Goal: Information Seeking & Learning: Understand process/instructions

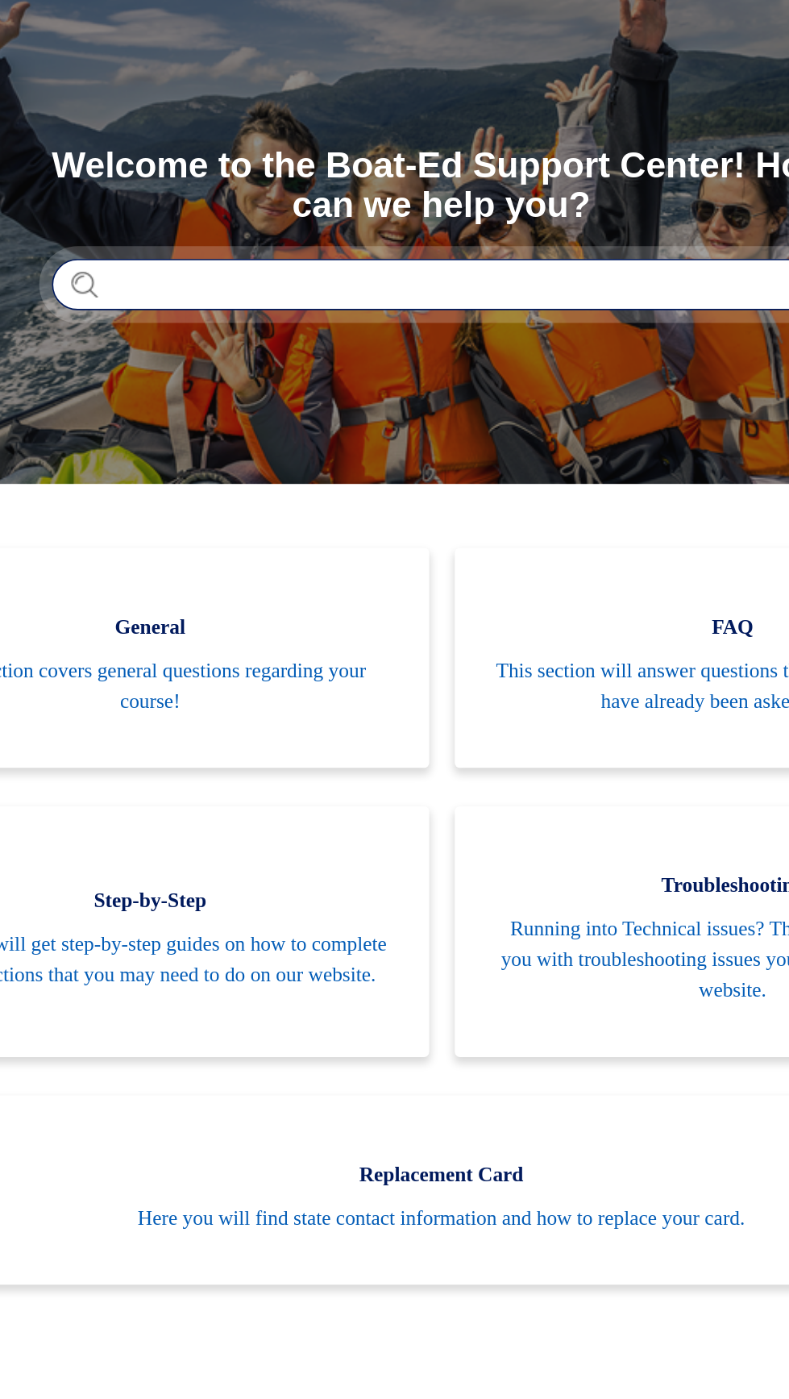
click at [263, 300] on input "Search" at bounding box center [395, 299] width 492 height 32
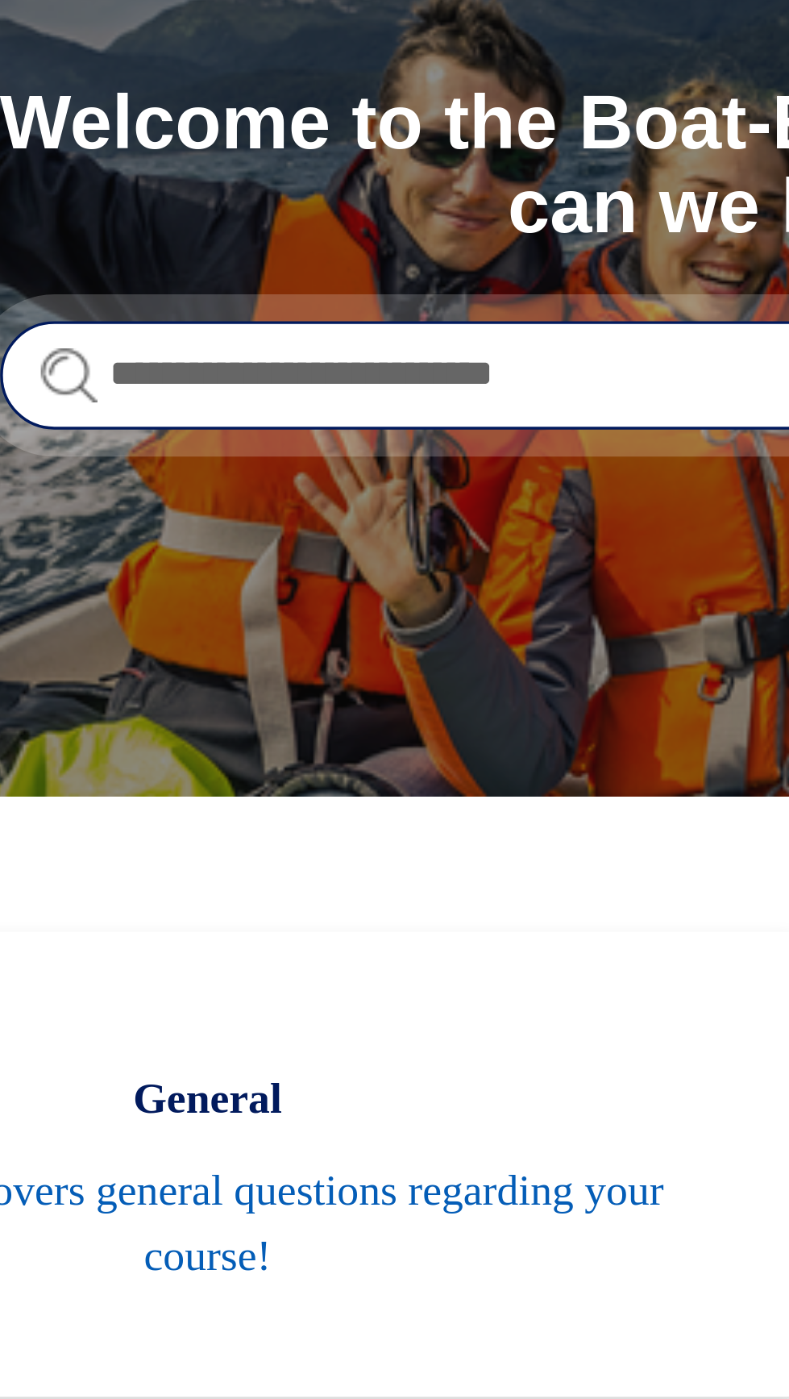
type input "**********"
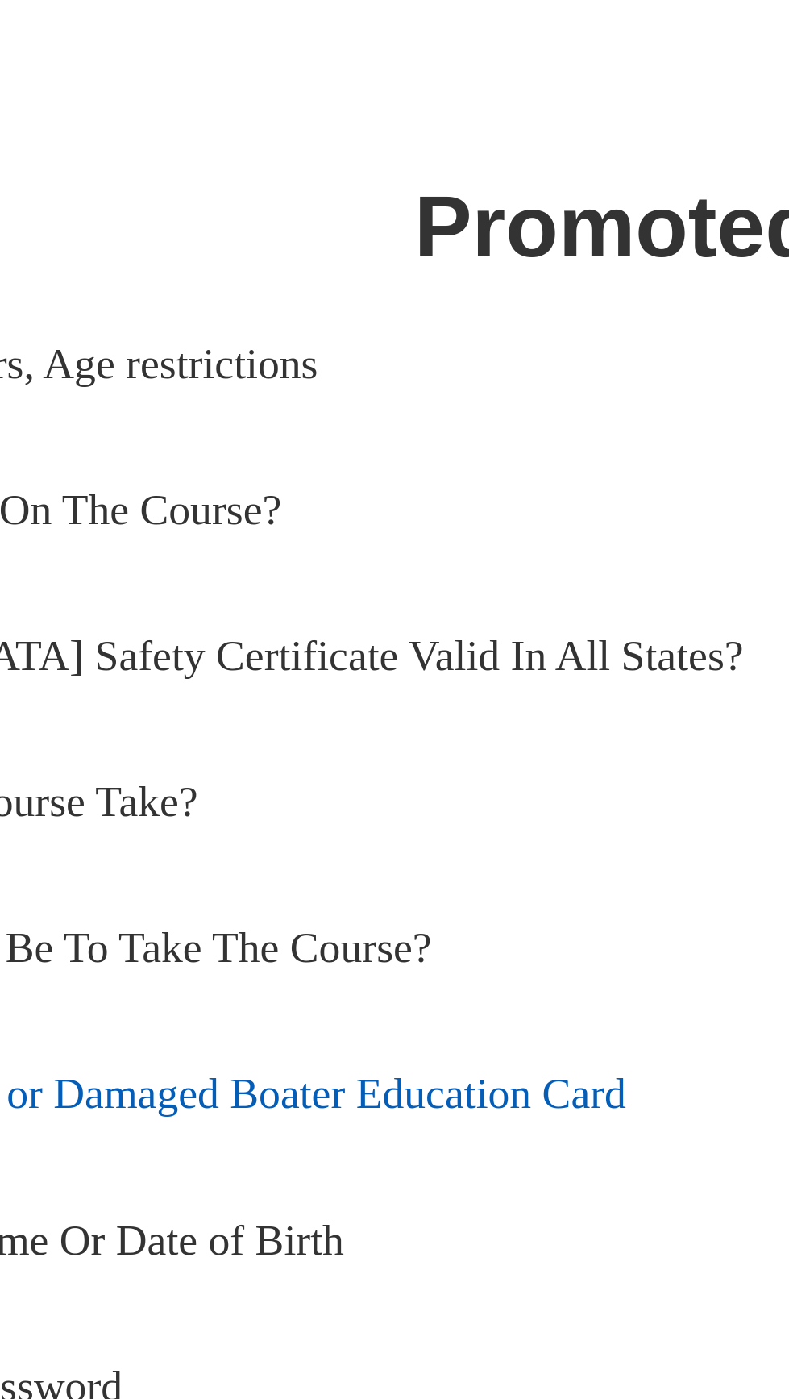
click at [289, 1277] on link "How To Replace a Lost or Damaged Boater Education Card" at bounding box center [395, 1272] width 710 height 44
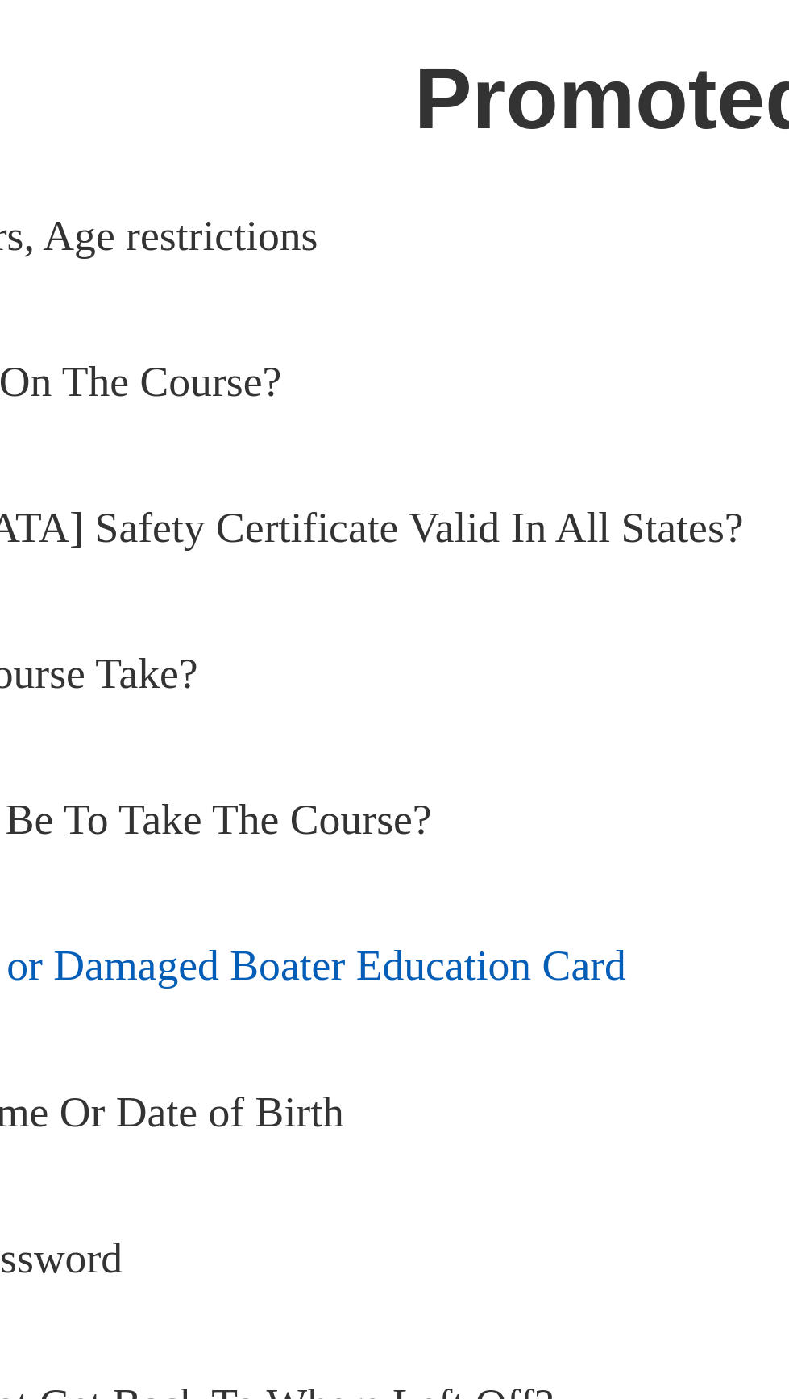
scroll to position [2, 0]
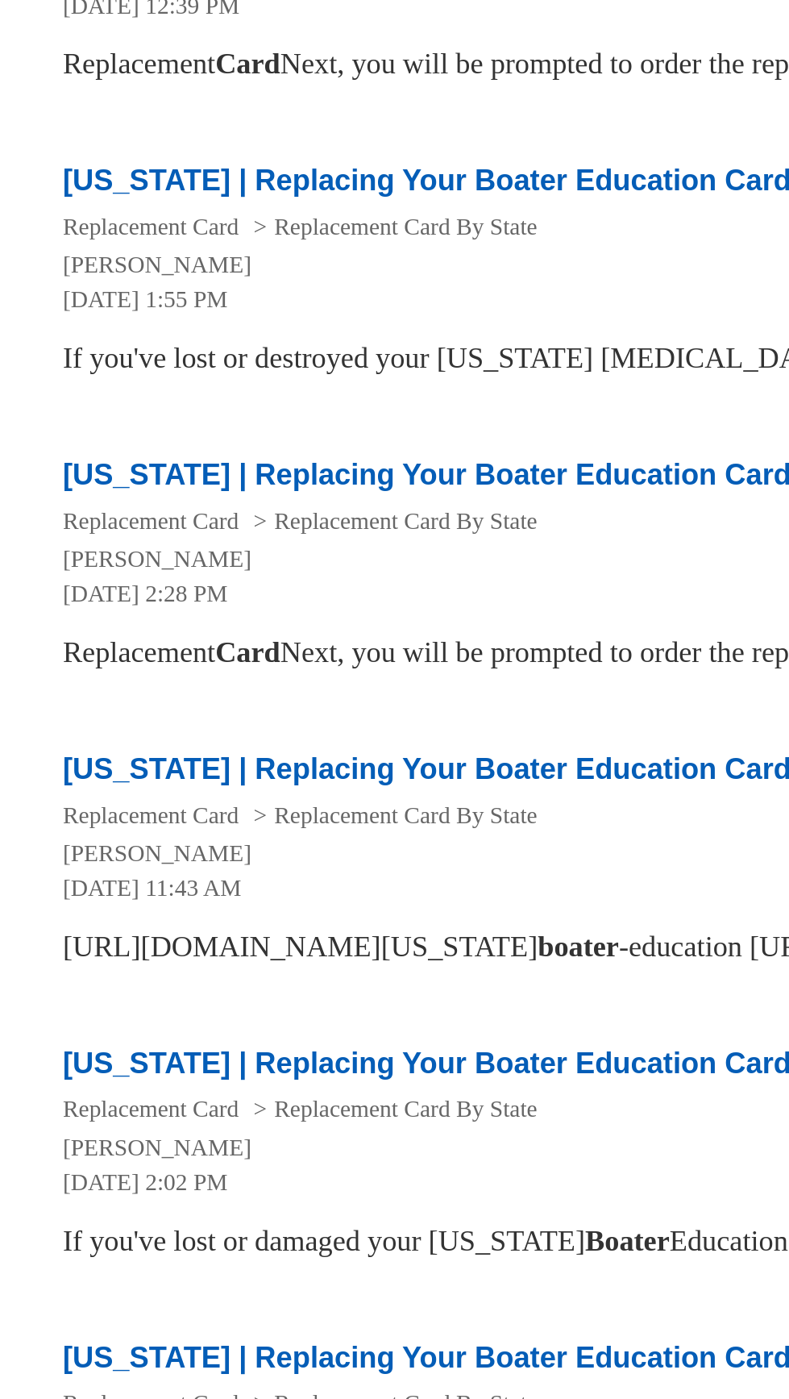
click at [266, 989] on div "https://tpwd.texas.gov/education/ boater -education https://tpwd.texas.gov/educ…" at bounding box center [395, 979] width 710 height 19
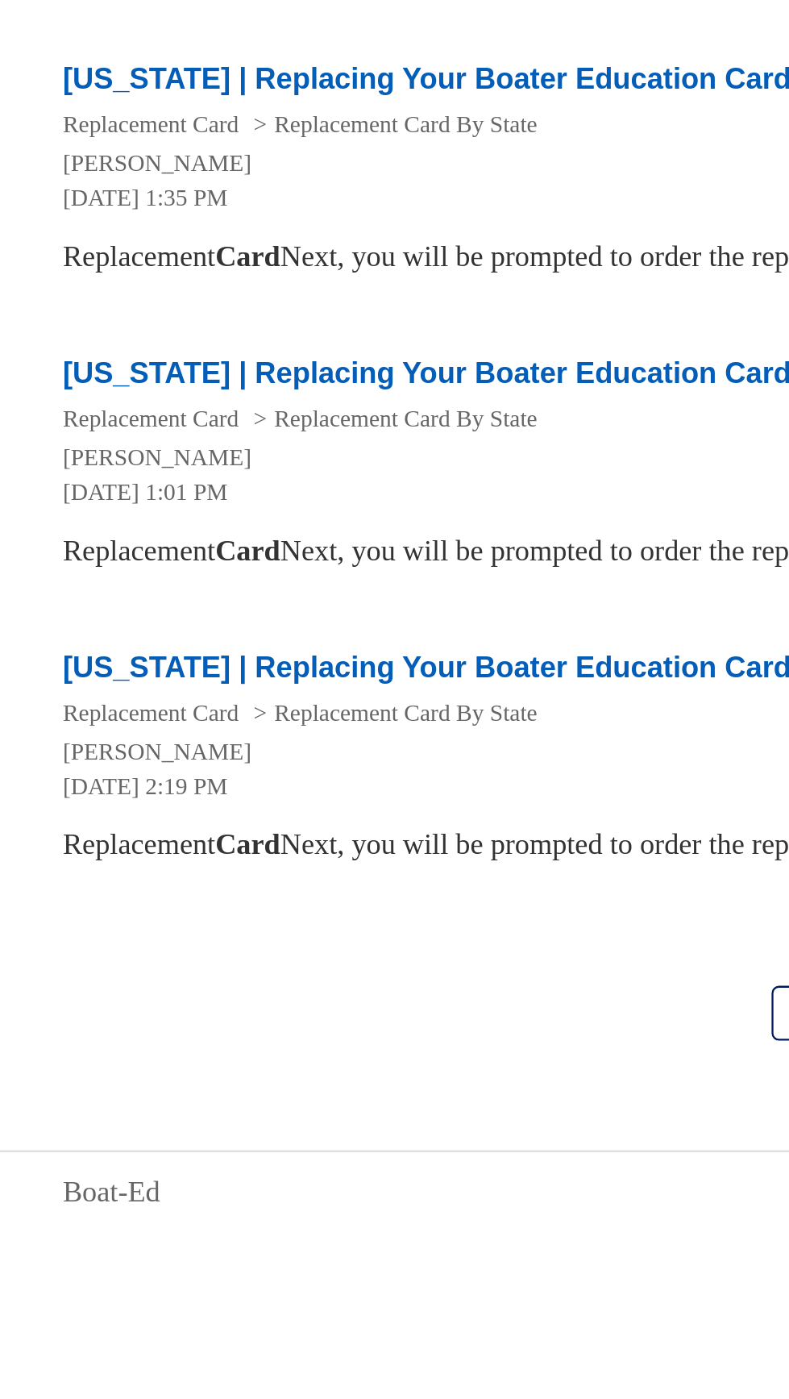
scroll to position [398, 0]
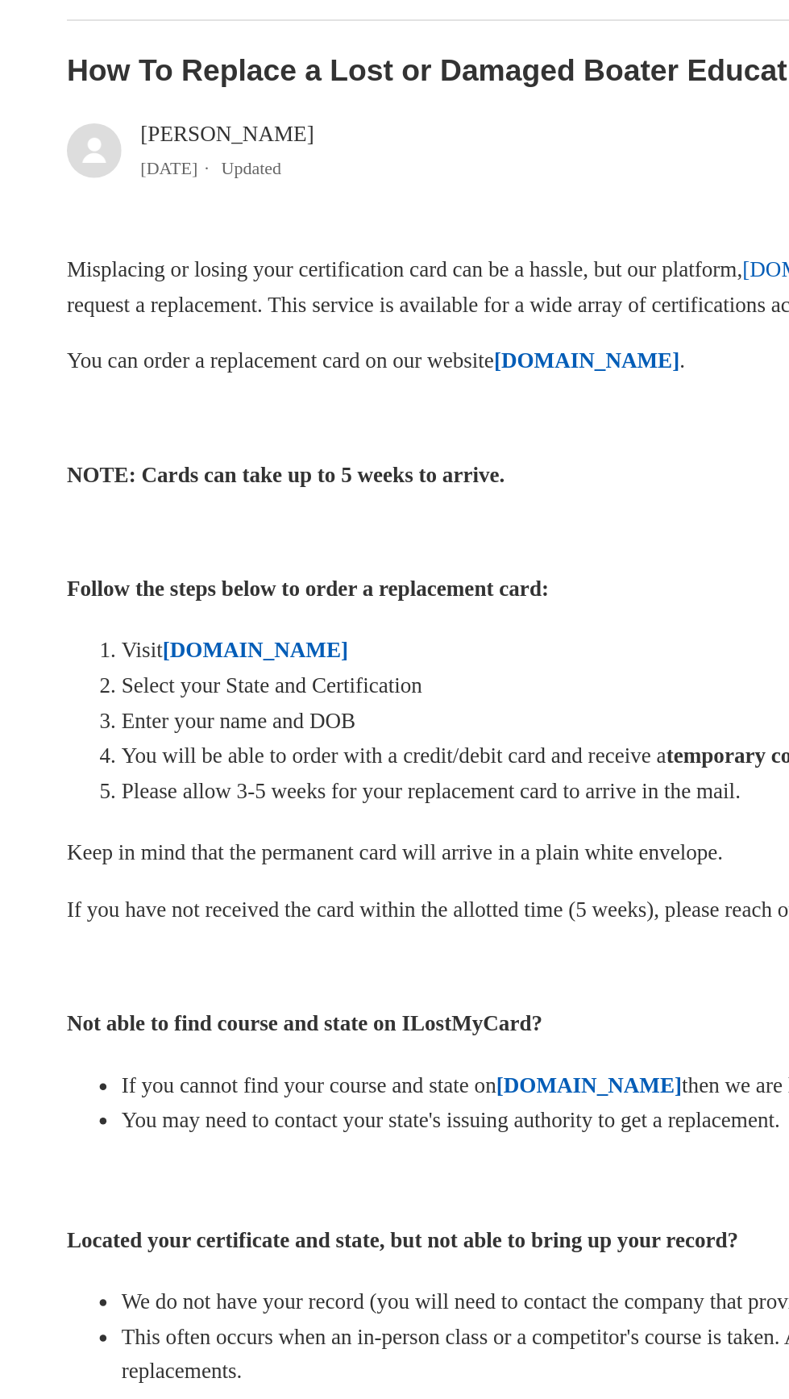
click at [139, 742] on strong "[DOMAIN_NAME]" at bounding box center [151, 735] width 110 height 14
